Goal: Task Accomplishment & Management: Manage account settings

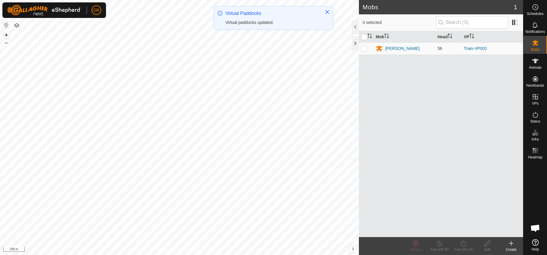
click at [8, 36] on button "+" at bounding box center [6, 34] width 7 height 7
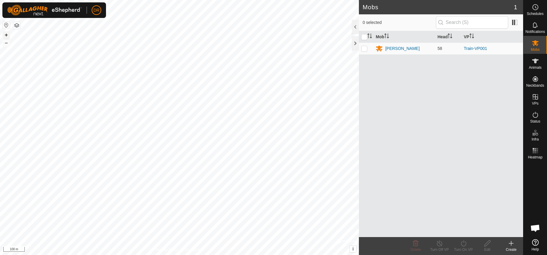
click at [5, 35] on button "+" at bounding box center [6, 34] width 7 height 7
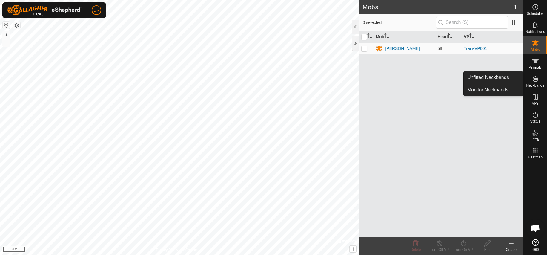
click at [536, 80] on icon at bounding box center [535, 78] width 5 height 5
click at [497, 91] on link "Monitor Neckbands" at bounding box center [493, 90] width 59 height 12
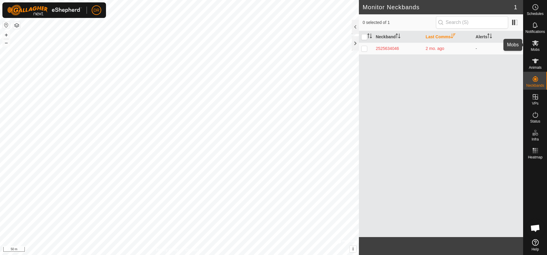
click at [535, 46] on icon at bounding box center [535, 42] width 7 height 7
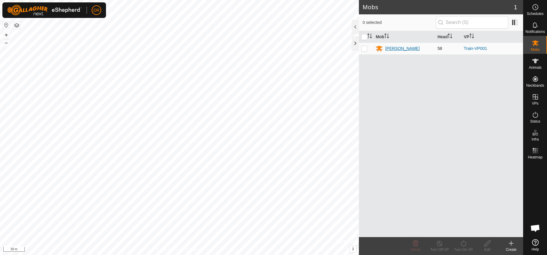
click at [389, 48] on div "[PERSON_NAME]" at bounding box center [402, 48] width 34 height 6
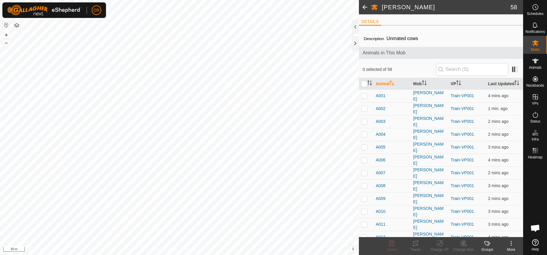
click at [512, 244] on icon at bounding box center [511, 242] width 7 height 7
click at [364, 7] on span at bounding box center [365, 7] width 12 height 14
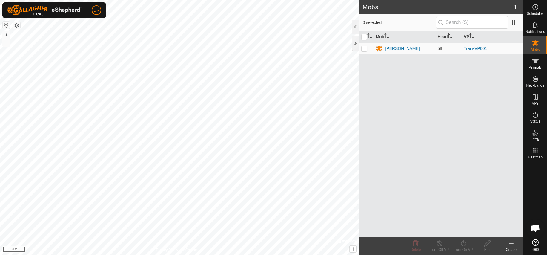
click at [512, 243] on icon at bounding box center [511, 243] width 4 height 0
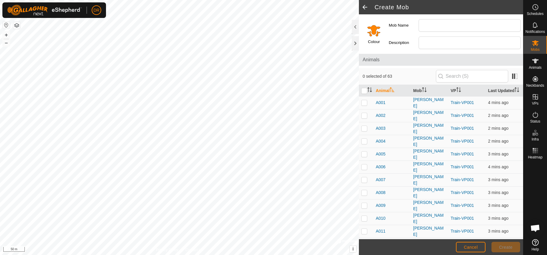
click at [413, 66] on div "Colour Mob Name Description Animals 0 selected of 63 Animal Mob VP Last Updated…" at bounding box center [441, 126] width 164 height 225
click at [364, 7] on span at bounding box center [365, 7] width 12 height 14
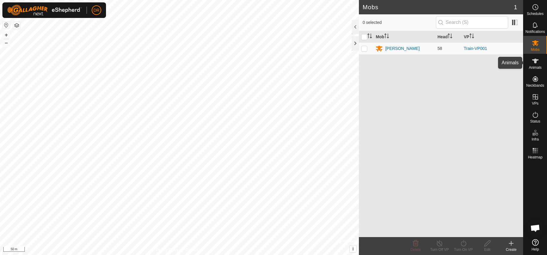
click at [535, 67] on span "Animals" at bounding box center [535, 68] width 13 height 4
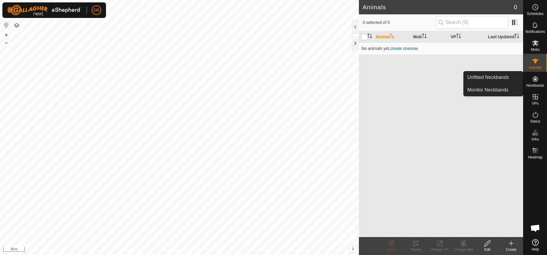
click at [536, 78] on icon at bounding box center [535, 78] width 5 height 5
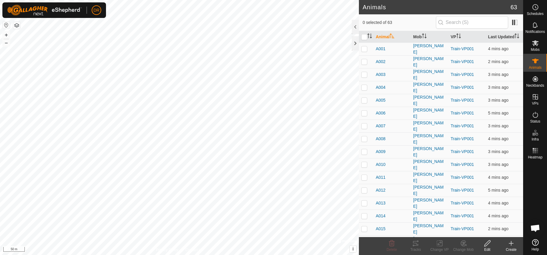
click at [365, 37] on input "checkbox" at bounding box center [364, 37] width 6 height 6
checkbox input "true"
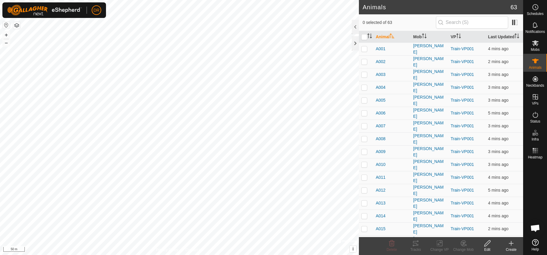
checkbox input "true"
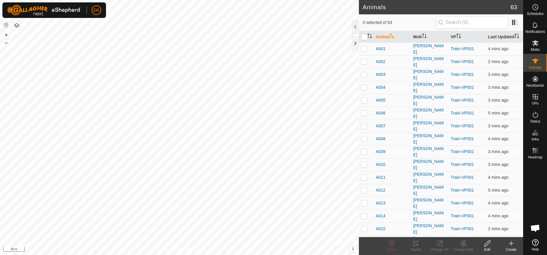
checkbox input "true"
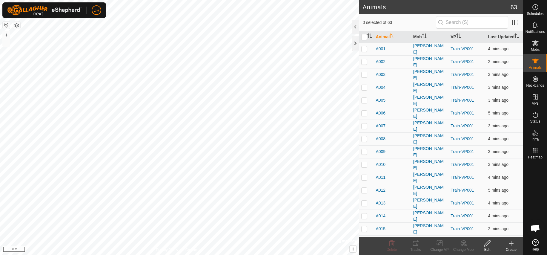
checkbox input "true"
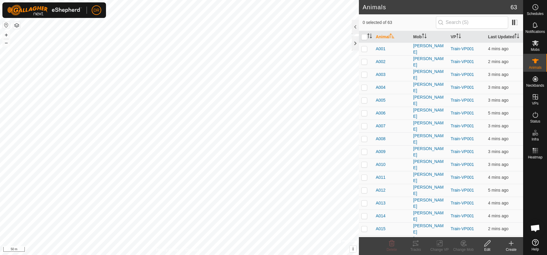
checkbox input "true"
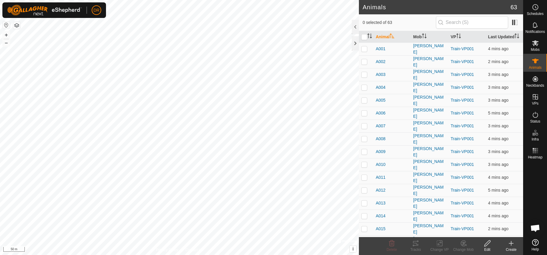
checkbox input "true"
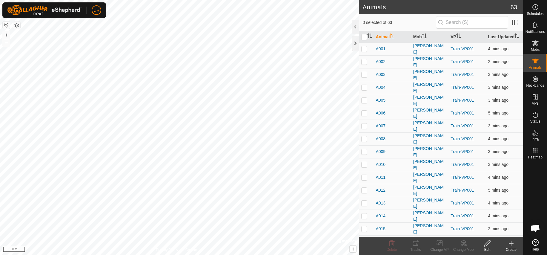
checkbox input "true"
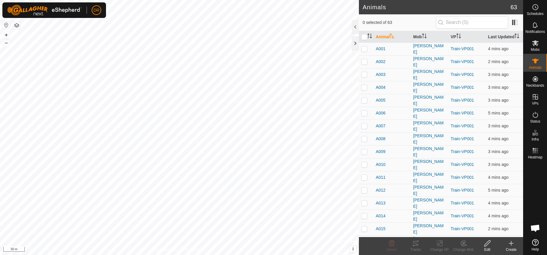
checkbox input "true"
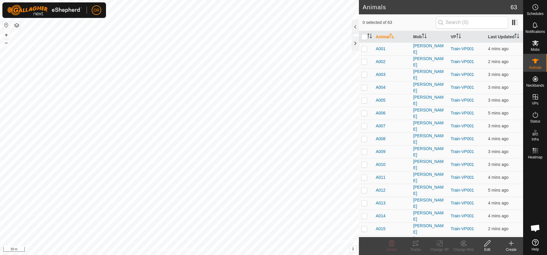
checkbox input "true"
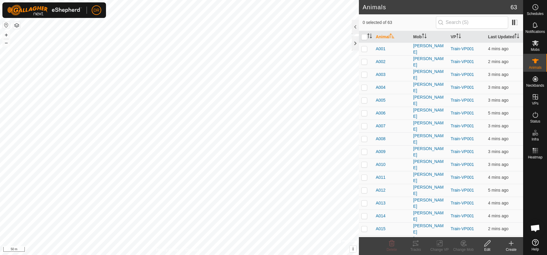
checkbox input "true"
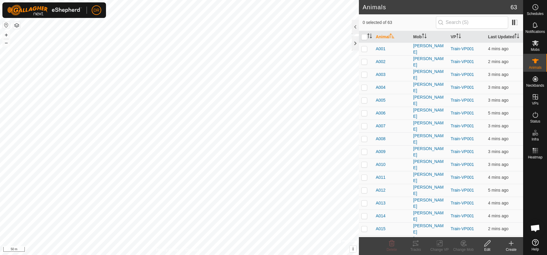
checkbox input "true"
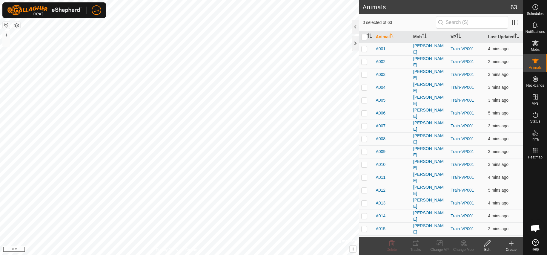
checkbox input "true"
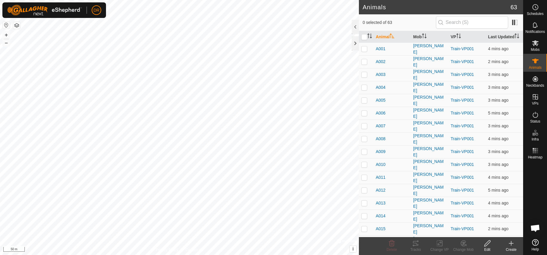
checkbox input "true"
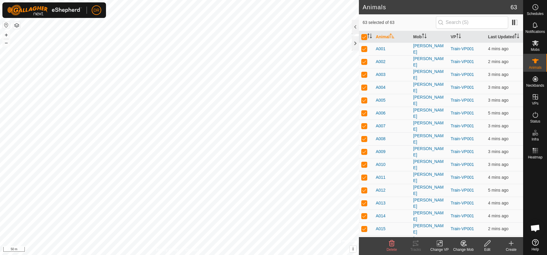
click at [365, 37] on input "checkbox" at bounding box center [364, 37] width 6 height 6
checkbox input "false"
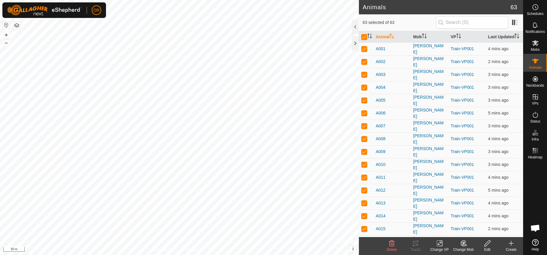
checkbox input "false"
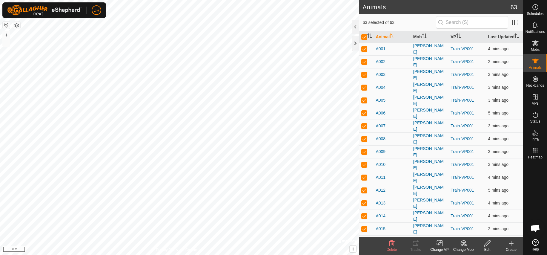
checkbox input "false"
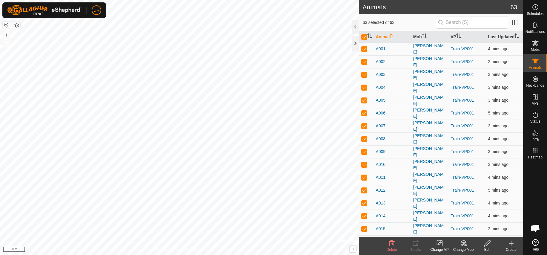
checkbox input "false"
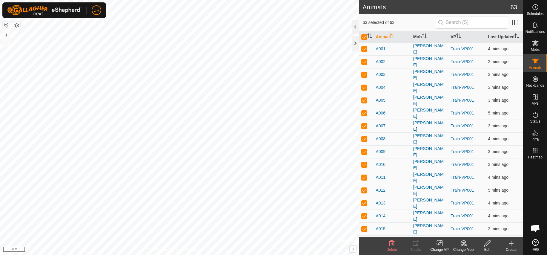
checkbox input "false"
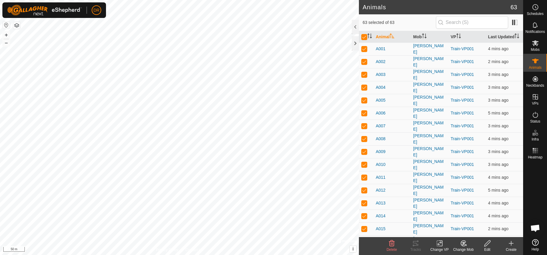
checkbox input "false"
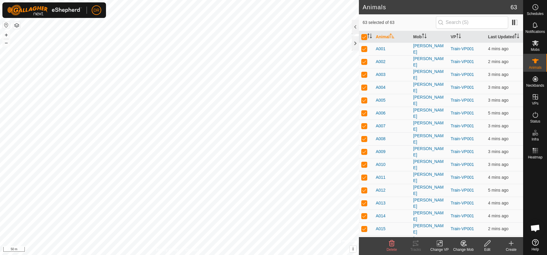
checkbox input "false"
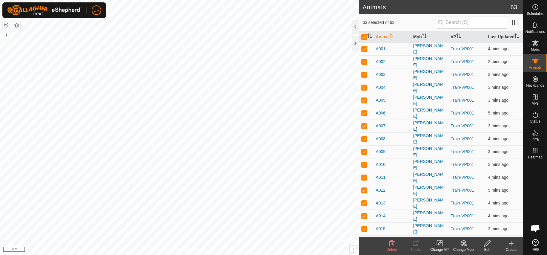
checkbox input "false"
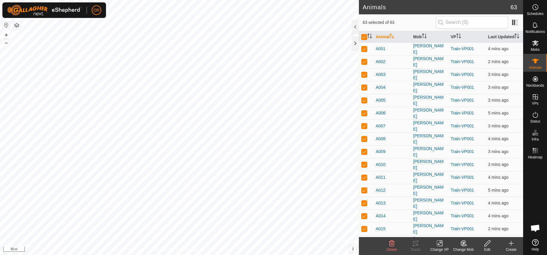
checkbox input "false"
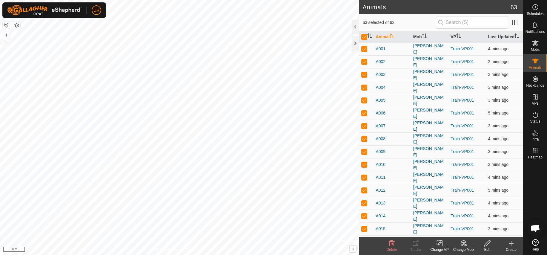
checkbox input "false"
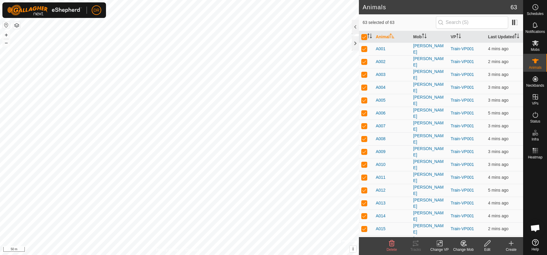
checkbox input "false"
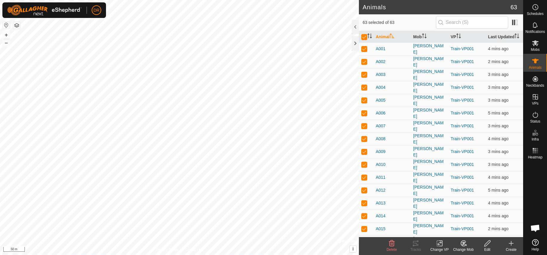
checkbox input "false"
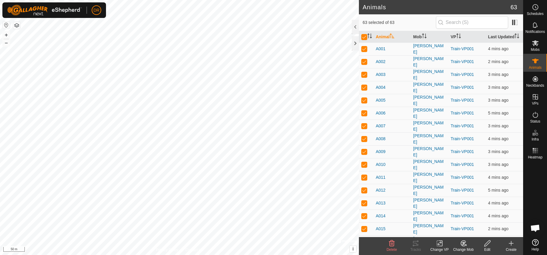
checkbox input "false"
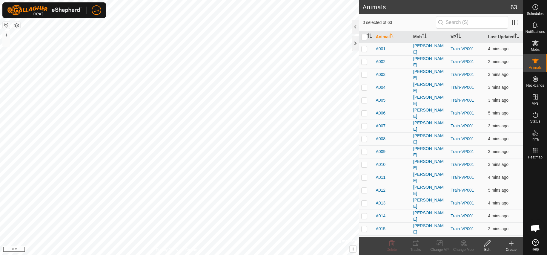
click at [363, 37] on input "checkbox" at bounding box center [364, 37] width 6 height 6
checkbox input "true"
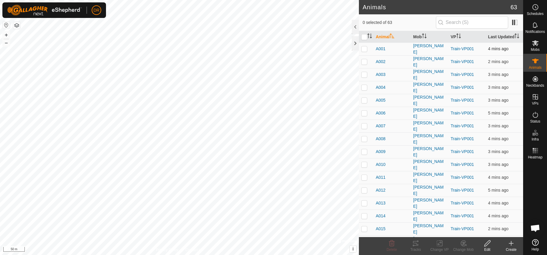
checkbox input "true"
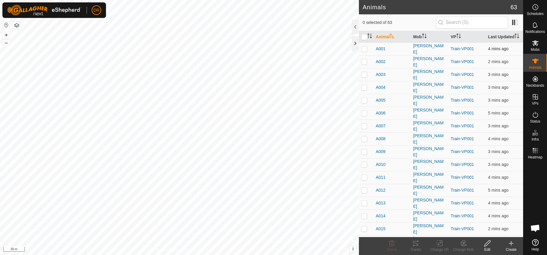
checkbox input "true"
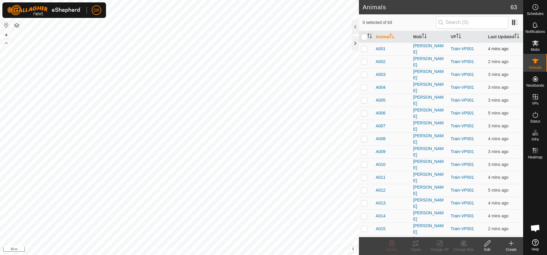
checkbox input "true"
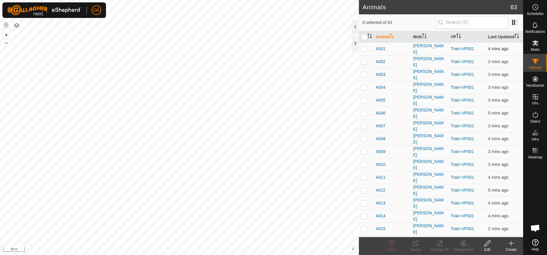
checkbox input "true"
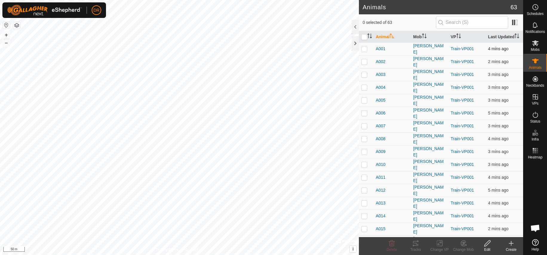
checkbox input "true"
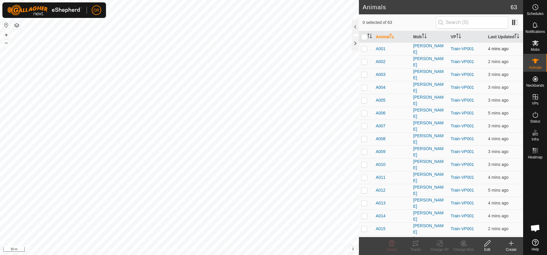
checkbox input "true"
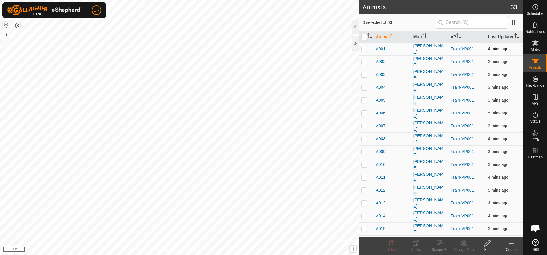
checkbox input "true"
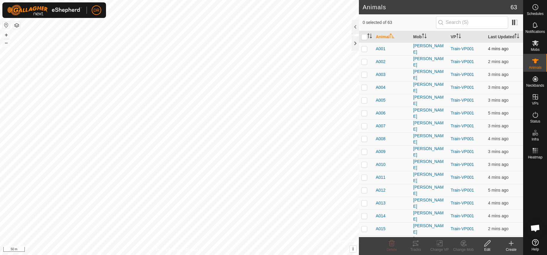
checkbox input "true"
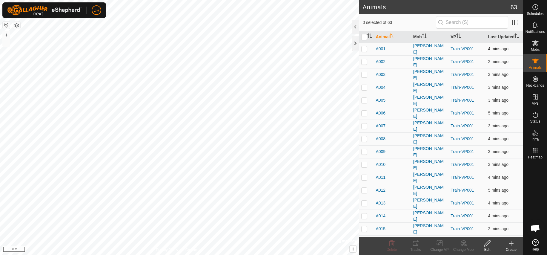
checkbox input "true"
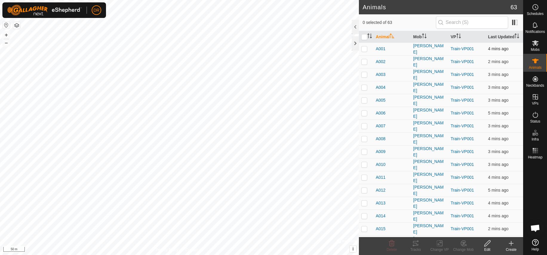
checkbox input "true"
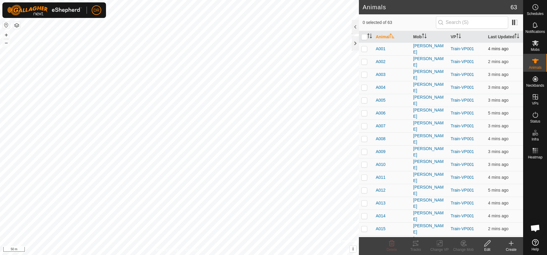
checkbox input "true"
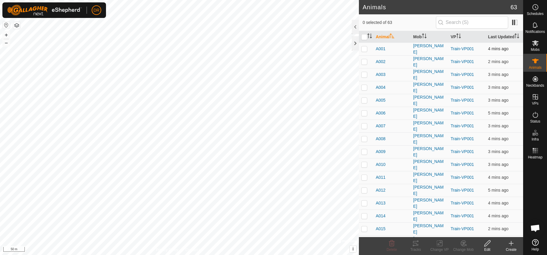
checkbox input "true"
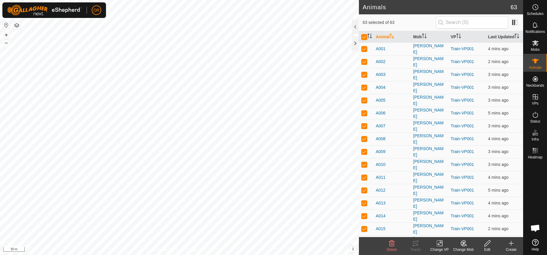
click at [486, 242] on icon at bounding box center [487, 242] width 7 height 7
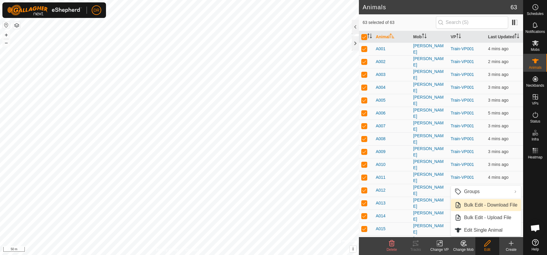
click at [488, 205] on link "Bulk Edit - Download File" at bounding box center [486, 205] width 70 height 12
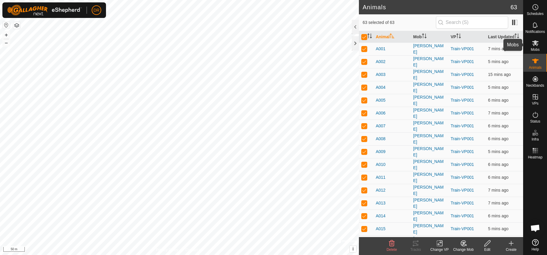
click at [535, 45] on icon at bounding box center [535, 42] width 7 height 7
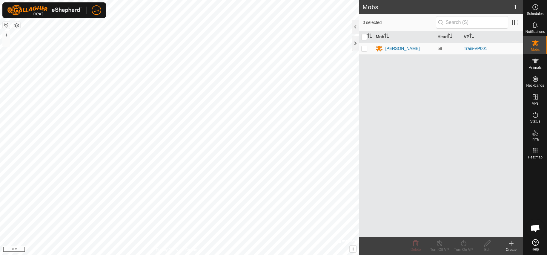
click at [537, 183] on div at bounding box center [535, 198] width 24 height 75
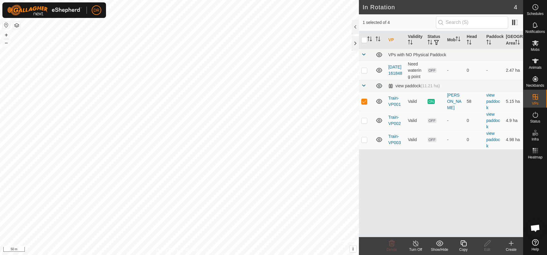
click at [418, 182] on div "VP Validity Status Mob Head Paddock Grazing Area VPs with NO Physical Paddock […" at bounding box center [441, 134] width 164 height 206
click at [364, 104] on p-checkbox at bounding box center [364, 101] width 6 height 5
checkbox input "false"
click at [365, 123] on p-checkbox at bounding box center [364, 120] width 6 height 5
checkbox input "true"
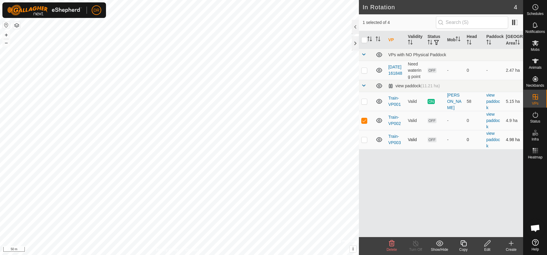
click at [365, 142] on p-checkbox at bounding box center [364, 139] width 6 height 5
checkbox input "true"
click at [363, 123] on p-checkbox at bounding box center [364, 120] width 6 height 5
click at [375, 180] on div "VP Validity Status Mob Head Paddock Grazing Area VPs with NO Physical Paddock […" at bounding box center [441, 134] width 164 height 206
click at [365, 123] on p-checkbox at bounding box center [364, 120] width 6 height 5
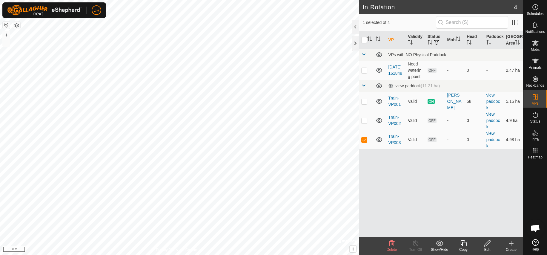
checkbox input "true"
click at [365, 142] on p-checkbox at bounding box center [364, 139] width 6 height 5
click at [366, 142] on p-checkbox at bounding box center [364, 139] width 6 height 5
checkbox input "true"
click at [365, 123] on p-checkbox at bounding box center [364, 120] width 6 height 5
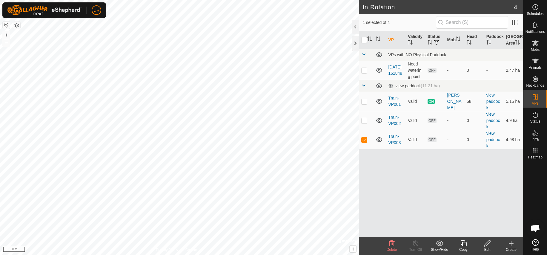
click at [399, 195] on div "VP Validity Status Mob Head Paddock Grazing Area VPs with NO Physical Paddock […" at bounding box center [441, 134] width 164 height 206
click at [365, 123] on p-checkbox at bounding box center [364, 120] width 6 height 5
checkbox input "true"
click at [365, 142] on p-checkbox at bounding box center [364, 139] width 6 height 5
checkbox input "false"
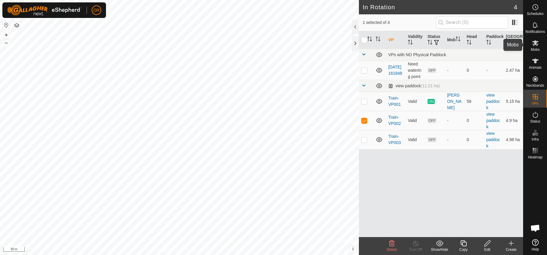
click at [535, 45] on icon at bounding box center [535, 42] width 7 height 7
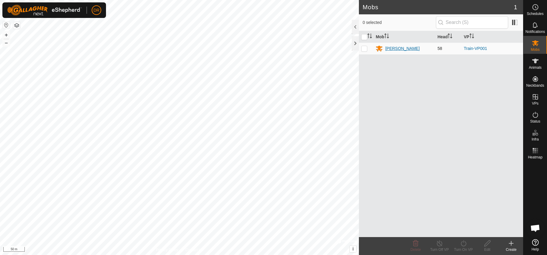
click at [388, 47] on div "[PERSON_NAME]" at bounding box center [402, 48] width 34 height 6
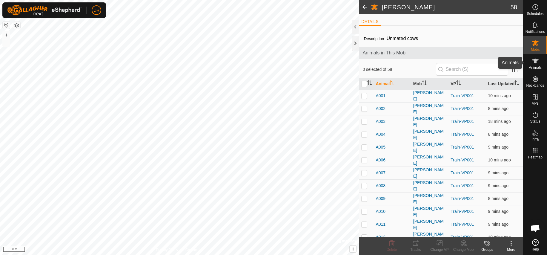
click at [534, 62] on icon at bounding box center [535, 61] width 7 height 5
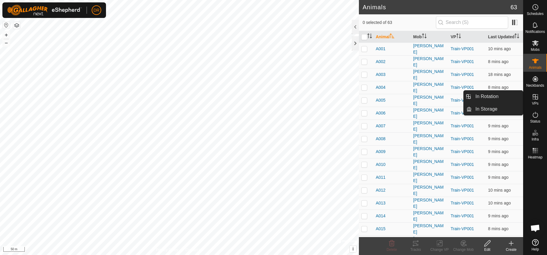
click at [537, 97] on icon at bounding box center [535, 96] width 7 height 7
click at [492, 98] on link "In Rotation" at bounding box center [497, 96] width 51 height 12
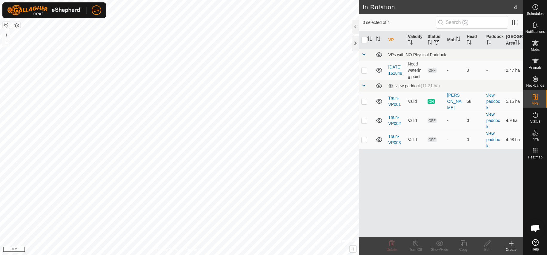
click at [432, 123] on span "OFF" at bounding box center [432, 120] width 9 height 5
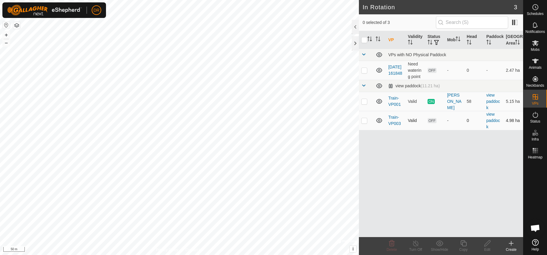
click at [364, 123] on p-checkbox at bounding box center [364, 120] width 6 height 5
checkbox input "false"
click at [393, 126] on link "Train-VP003" at bounding box center [394, 120] width 13 height 11
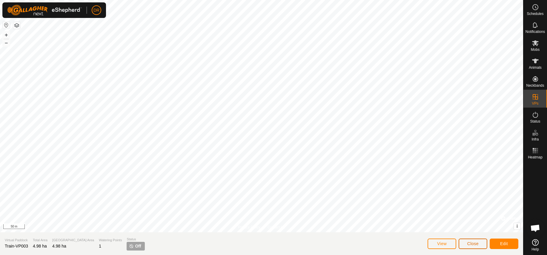
click at [473, 243] on span "Close" at bounding box center [472, 243] width 11 height 5
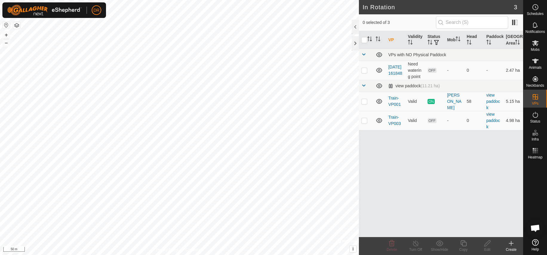
click at [502, 187] on div "VP Validity Status Mob Head Paddock Grazing Area VPs with NO Physical Paddock […" at bounding box center [441, 134] width 164 height 206
click at [434, 123] on span "OFF" at bounding box center [432, 120] width 9 height 5
click at [365, 123] on p-checkbox at bounding box center [364, 120] width 6 height 5
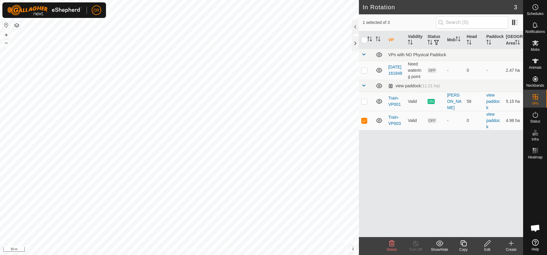
click at [470, 200] on div "VP Validity Status Mob Head Paddock Grazing Area VPs with NO Physical Paddock […" at bounding box center [441, 134] width 164 height 206
click at [536, 116] on icon at bounding box center [535, 114] width 7 height 7
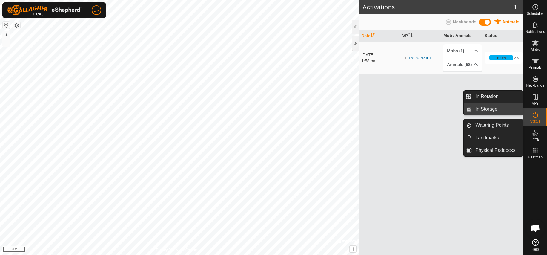
click at [491, 109] on link "In Storage" at bounding box center [497, 109] width 51 height 12
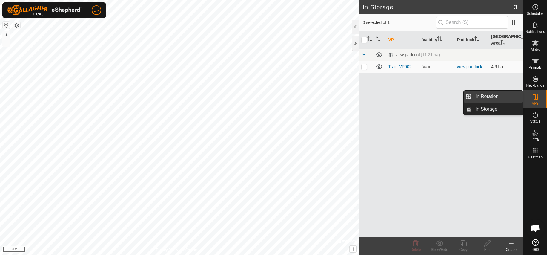
click at [509, 97] on link "In Rotation" at bounding box center [497, 96] width 51 height 12
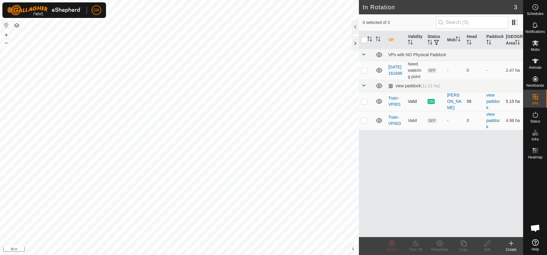
click at [432, 104] on span "ON" at bounding box center [431, 101] width 7 height 5
click at [394, 105] on link "Train-VP001" at bounding box center [394, 101] width 13 height 11
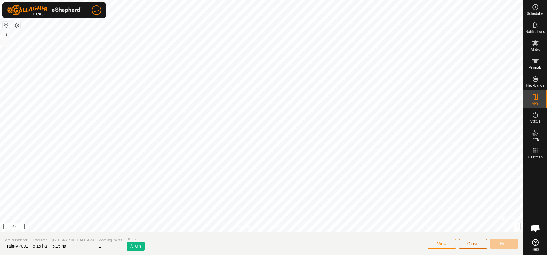
click at [477, 244] on span "Close" at bounding box center [472, 243] width 11 height 5
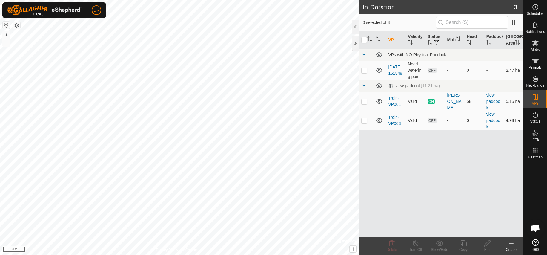
click at [394, 127] on td "Train-VP003" at bounding box center [396, 120] width 20 height 19
click at [394, 124] on link "Train-VP003" at bounding box center [394, 120] width 13 height 11
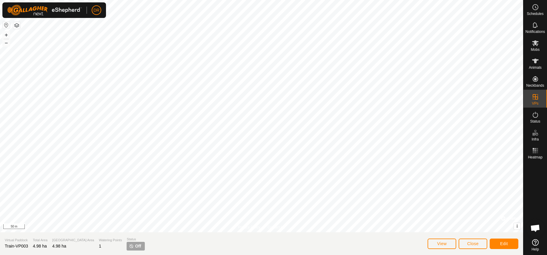
click at [135, 247] on span "Off" at bounding box center [138, 246] width 6 height 6
click at [135, 246] on span "Off" at bounding box center [138, 246] width 6 height 6
click at [505, 242] on span "Edit" at bounding box center [504, 243] width 8 height 5
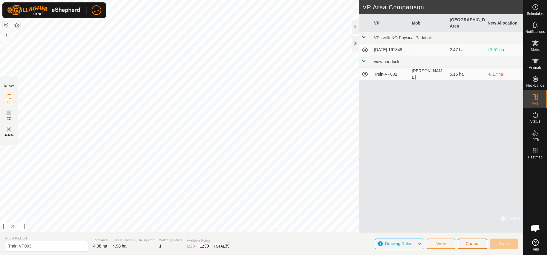
click at [471, 245] on span "Cancel" at bounding box center [473, 243] width 14 height 5
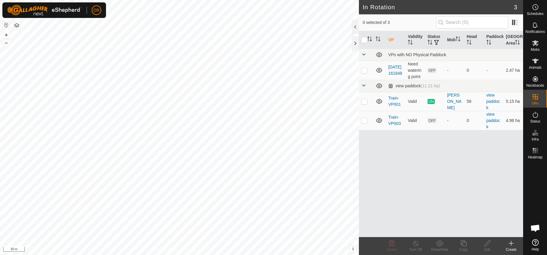
click at [433, 165] on div "VP Validity Status Mob Head Paddock Grazing Area VPs with NO Physical Paddock […" at bounding box center [441, 134] width 164 height 206
click at [378, 123] on icon at bounding box center [379, 120] width 6 height 5
click at [380, 124] on icon at bounding box center [379, 120] width 7 height 7
click at [453, 173] on div "VP Validity Status Mob Head Paddock Grazing Area VPs with NO Physical Paddock […" at bounding box center [441, 134] width 164 height 206
drag, startPoint x: 454, startPoint y: 183, endPoint x: 430, endPoint y: 214, distance: 38.6
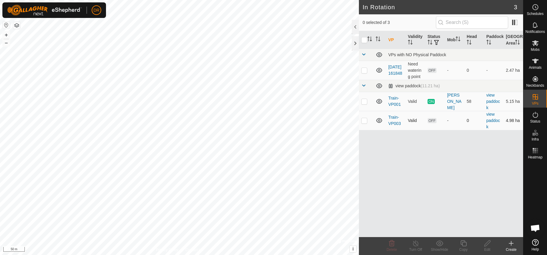
click at [454, 183] on div "VP Validity Status Mob Head Paddock Grazing Area VPs with NO Physical Paddock […" at bounding box center [441, 134] width 164 height 206
click at [365, 123] on p-checkbox at bounding box center [364, 120] width 6 height 5
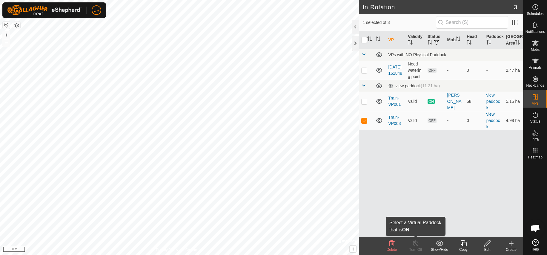
click at [416, 242] on icon at bounding box center [415, 243] width 5 height 6
click at [423, 183] on div "VP Validity Status Mob Head Paddock Grazing Area VPs with NO Physical Paddock […" at bounding box center [441, 134] width 164 height 206
click at [365, 123] on p-checkbox at bounding box center [364, 120] width 6 height 5
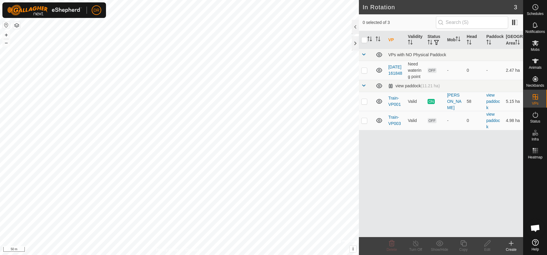
click at [535, 242] on icon at bounding box center [535, 242] width 7 height 7
